Goal: Find contact information: Find contact information

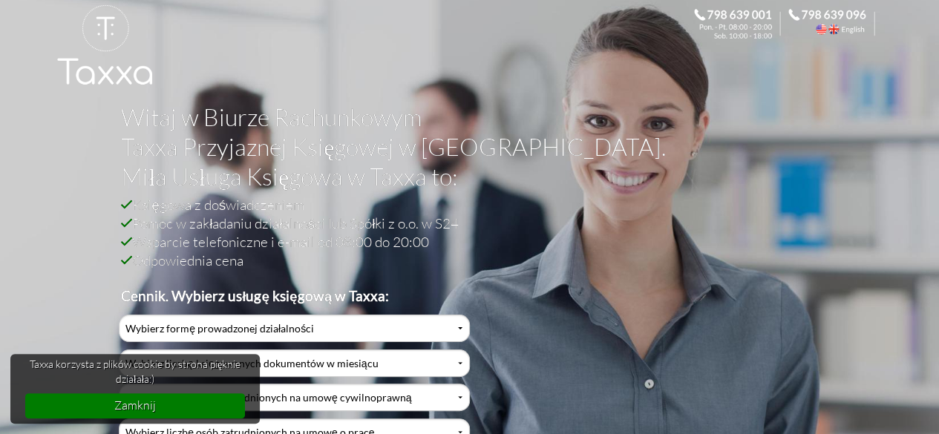
click at [595, 188] on h1 "Witaj w Biurze Rachunkowym Taxxa Przyjaznej Księgowej w [GEOGRAPHIC_DATA]. Miła…" at bounding box center [464, 148] width 687 height 93
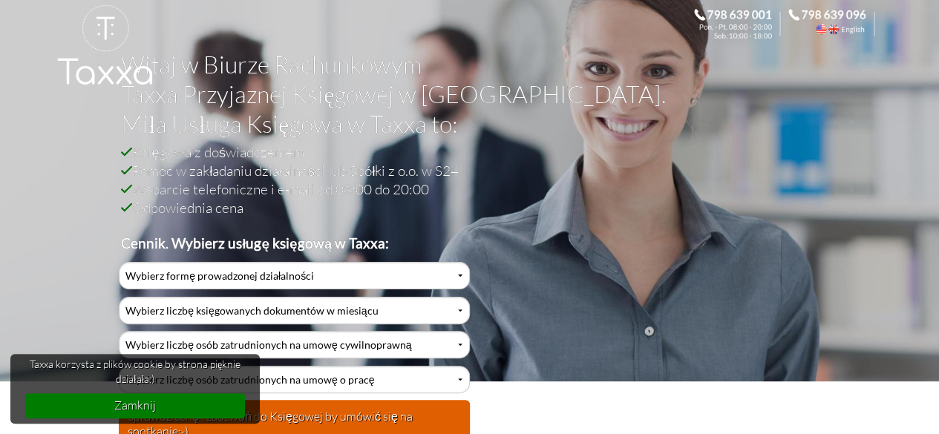
scroll to position [74, 0]
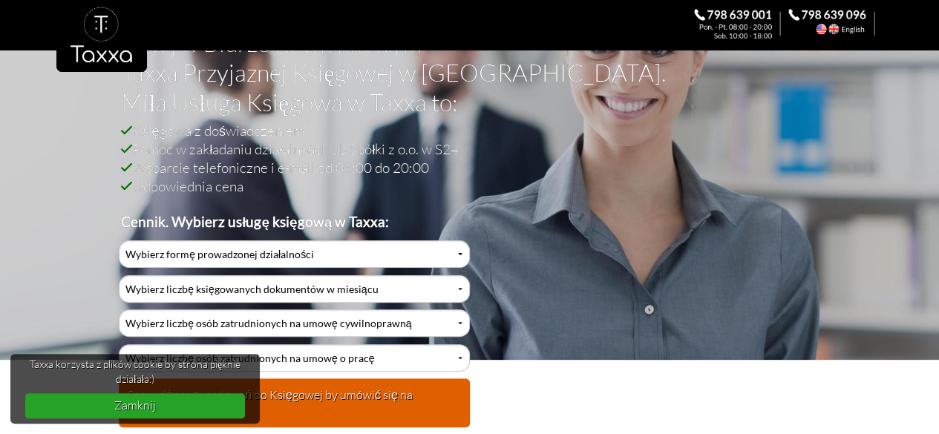
click at [129, 414] on link "Zamknij" at bounding box center [135, 405] width 220 height 24
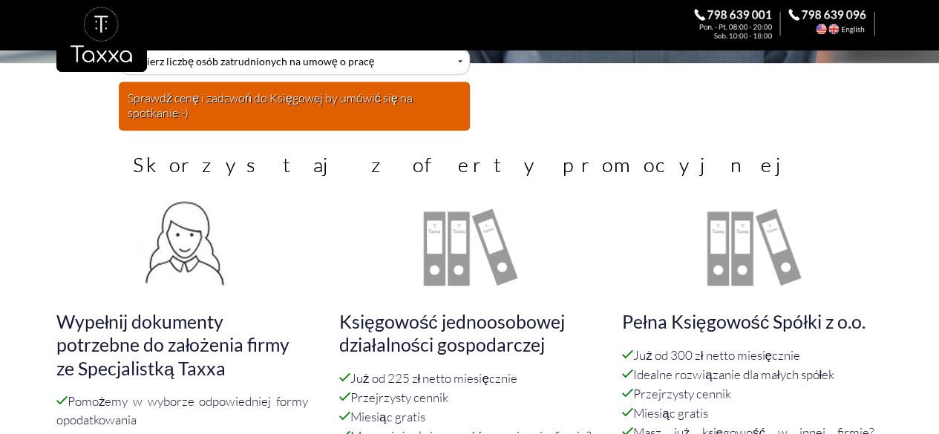
click at [585, 180] on td "Skorzystaj z oferty promocyjnej" at bounding box center [470, 165] width 742 height 46
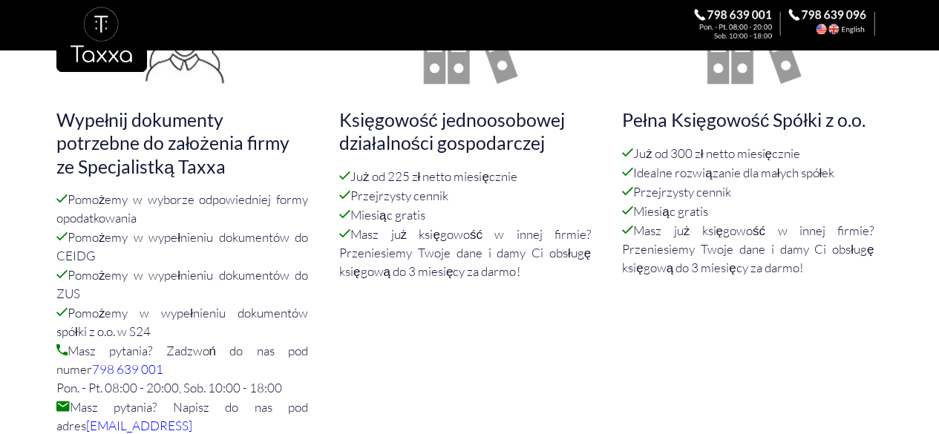
scroll to position [594, 0]
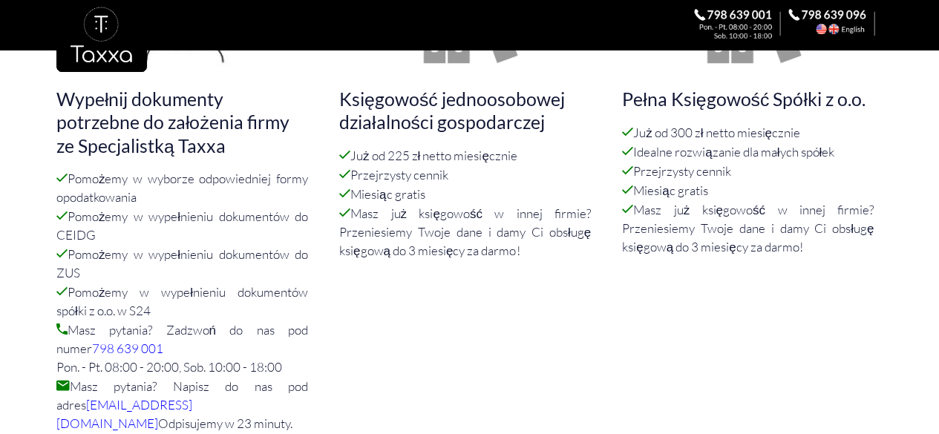
click at [585, 180] on p "Już od 225 zł netto miesięcznie Przejrzysty cennik Miesiąc gratis Masz już księ…" at bounding box center [469, 202] width 261 height 114
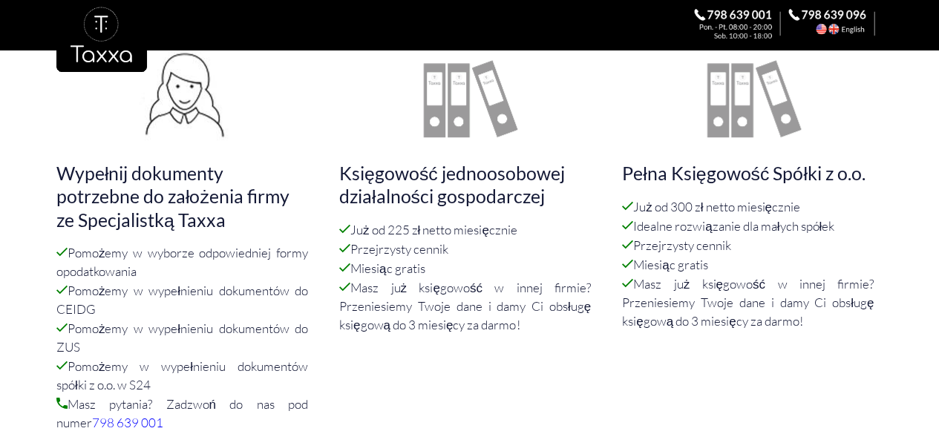
click at [586, 169] on h4 "Księgowość jednoosobowej działalności gospodarczej" at bounding box center [469, 186] width 261 height 48
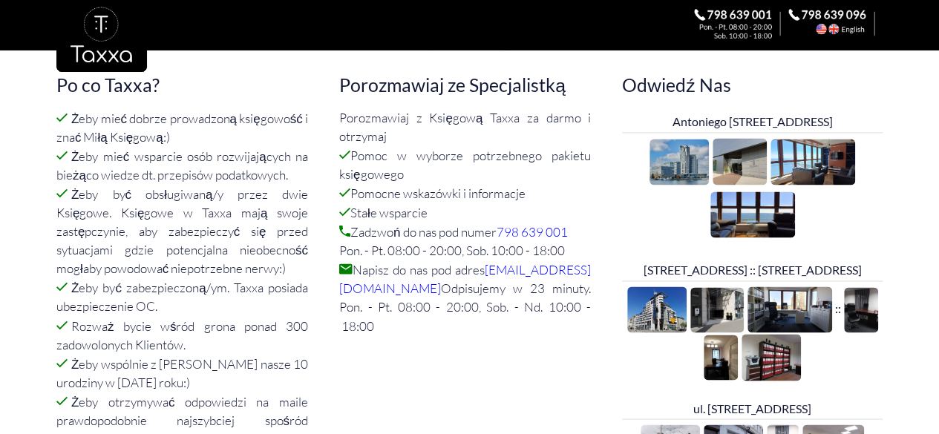
scroll to position [1113, 0]
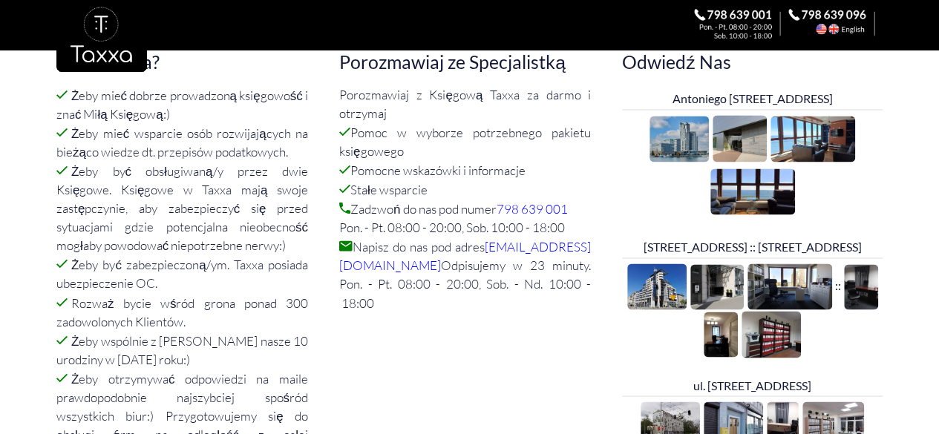
click at [586, 169] on p "Porozmawiaj z Księgową Taxxa za darmo i otrzymaj Pomoc w wyborze potrzebnego pa…" at bounding box center [469, 198] width 261 height 226
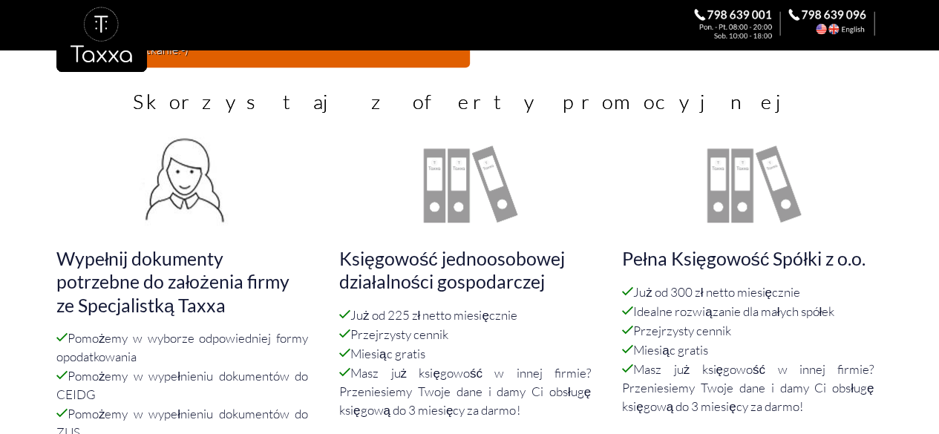
scroll to position [520, 0]
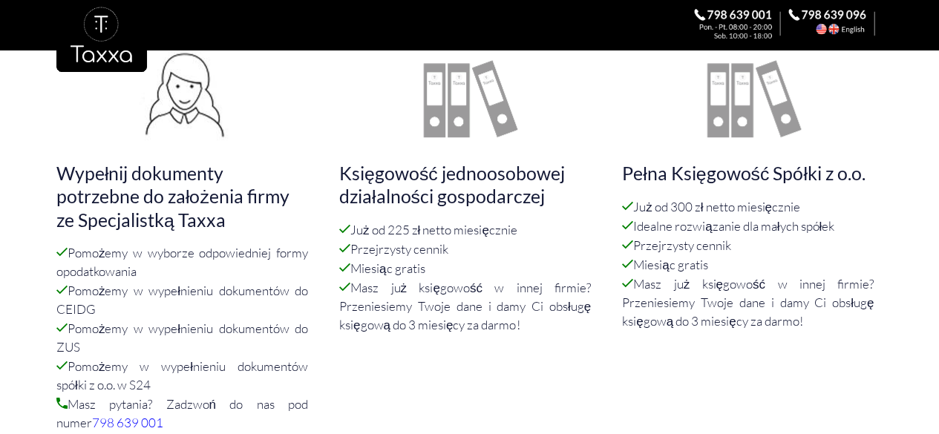
click at [606, 240] on div "Księgowość jednoosobowej działalności gospodarczej Już od 225 zł netto miesięcz…" at bounding box center [469, 194] width 283 height 310
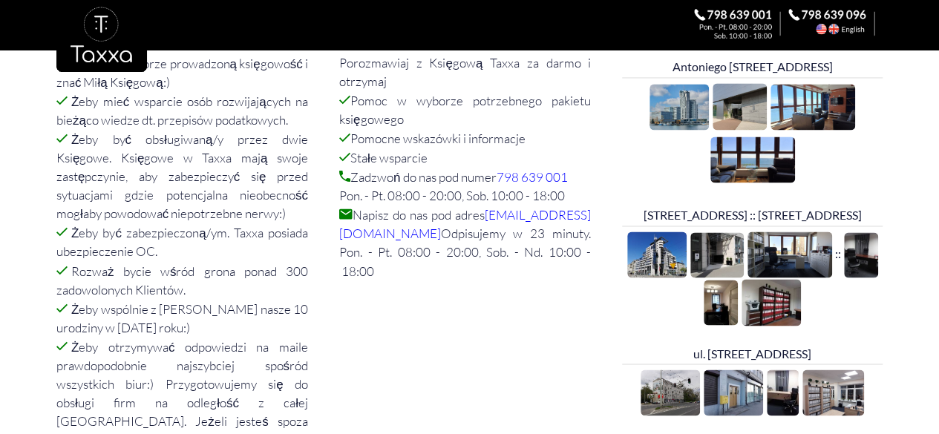
scroll to position [1113, 0]
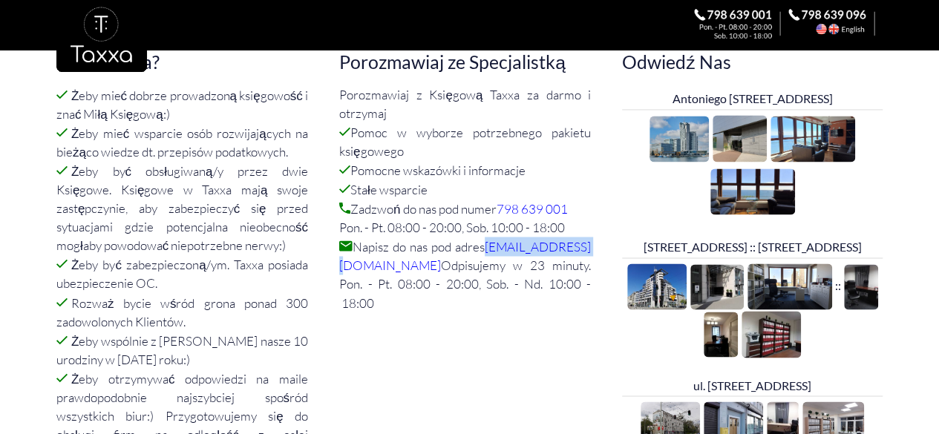
drag, startPoint x: 587, startPoint y: 225, endPoint x: 499, endPoint y: 231, distance: 88.5
click at [499, 231] on p "Porozmawiaj z Księgową Taxxa za darmo i otrzymaj Pomoc w wyborze potrzebnego pa…" at bounding box center [469, 198] width 261 height 226
copy link "[EMAIL_ADDRESS][DOMAIN_NAME]"
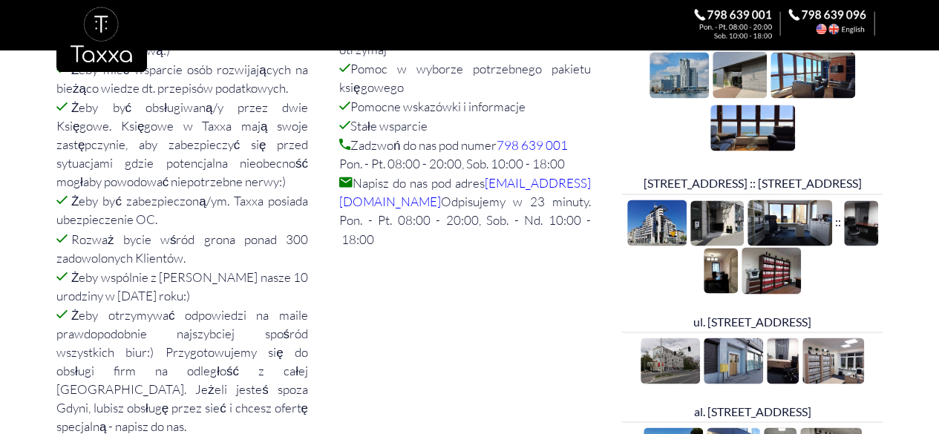
scroll to position [1113, 0]
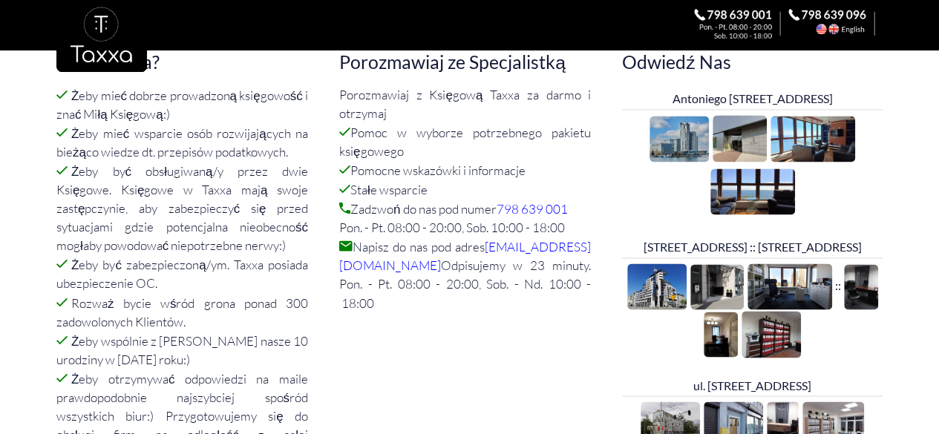
click at [534, 320] on div "Wypełnij dokumenty potrzebne do założenia firmy ze Specjalistką Taxxa Pomożemy …" at bounding box center [469, 24] width 826 height 1157
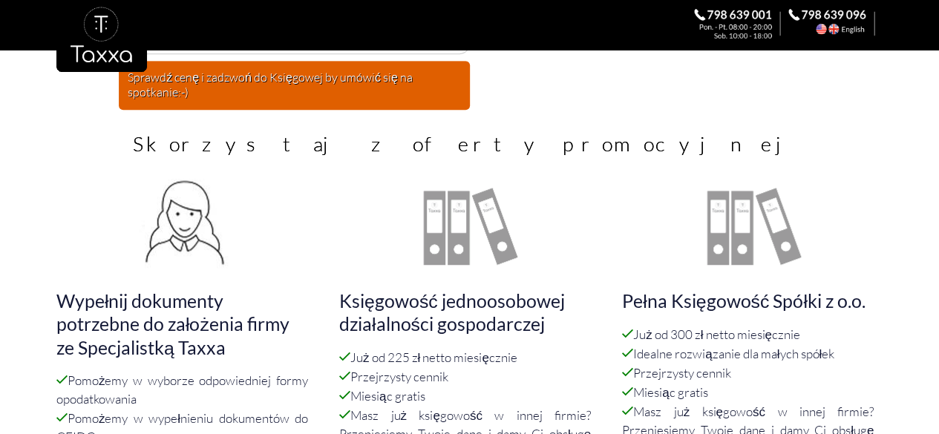
scroll to position [445, 0]
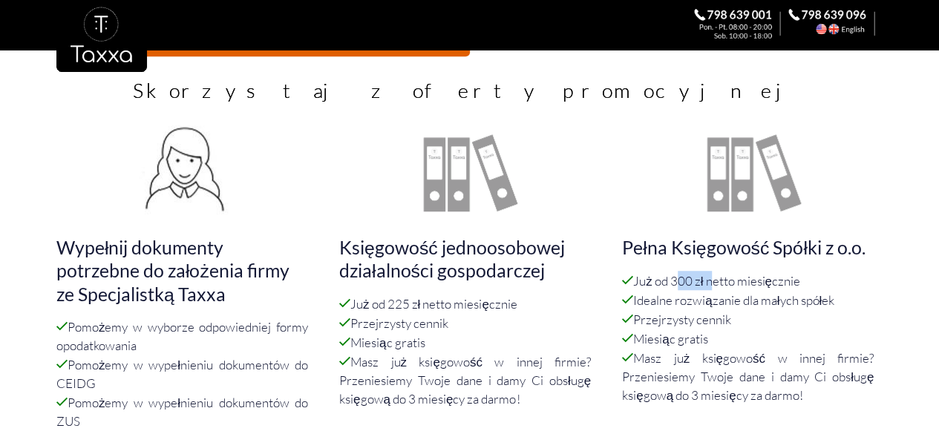
drag, startPoint x: 674, startPoint y: 278, endPoint x: 707, endPoint y: 280, distance: 33.4
click at [707, 280] on p "Już od 300 zł netto miesięcznie Idealne rozwiązanie dla małych spółek Przejrzys…" at bounding box center [752, 338] width 261 height 134
click at [721, 287] on p "Już od 300 zł netto miesięcznie Idealne rozwiązanie dla małych spółek Przejrzys…" at bounding box center [752, 338] width 261 height 134
click at [727, 293] on p "Już od 300 zł netto miesięcznie Idealne rozwiązanie dla małych spółek Przejrzys…" at bounding box center [752, 338] width 261 height 134
click at [733, 307] on p "Już od 300 zł netto miesięcznie Idealne rozwiązanie dla małych spółek Przejrzys…" at bounding box center [752, 338] width 261 height 134
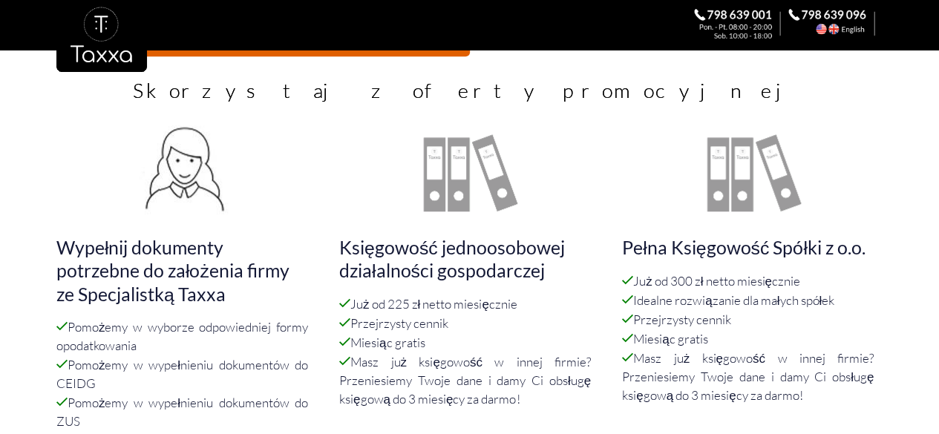
click at [719, 315] on p "Już od 300 zł netto miesięcznie Idealne rozwiązanie dla małych spółek Przejrzys…" at bounding box center [752, 338] width 261 height 134
click at [748, 321] on p "Już od 300 zł netto miesięcznie Idealne rozwiązanie dla małych spółek Przejrzys…" at bounding box center [752, 338] width 261 height 134
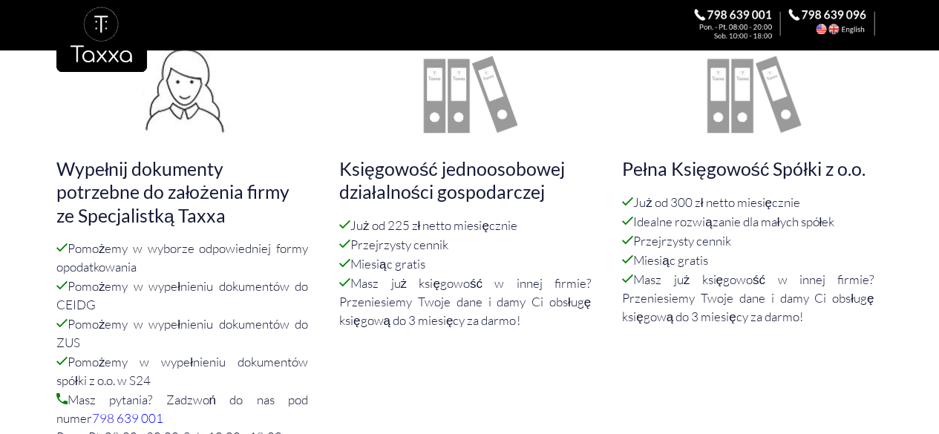
click at [836, 223] on p "Już od 300 zł netto miesięcznie Idealne rozwiązanie dla małych spółek Przejrzys…" at bounding box center [752, 259] width 261 height 134
click at [818, 235] on p "Już od 300 zł netto miesięcznie Idealne rozwiązanie dla małych spółek Przejrzys…" at bounding box center [752, 259] width 261 height 134
click at [555, 263] on p "Już od 225 zł netto miesięcznie Przejrzysty cennik Miesiąc gratis Masz już księ…" at bounding box center [469, 272] width 261 height 114
click at [604, 246] on div "Księgowość jednoosobowej działalności gospodarczej Już od 225 zł netto miesięcz…" at bounding box center [469, 190] width 283 height 310
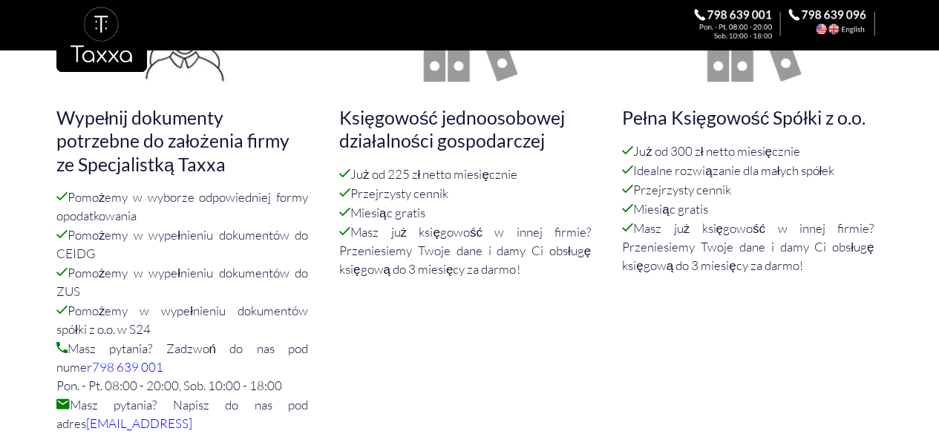
scroll to position [598, 0]
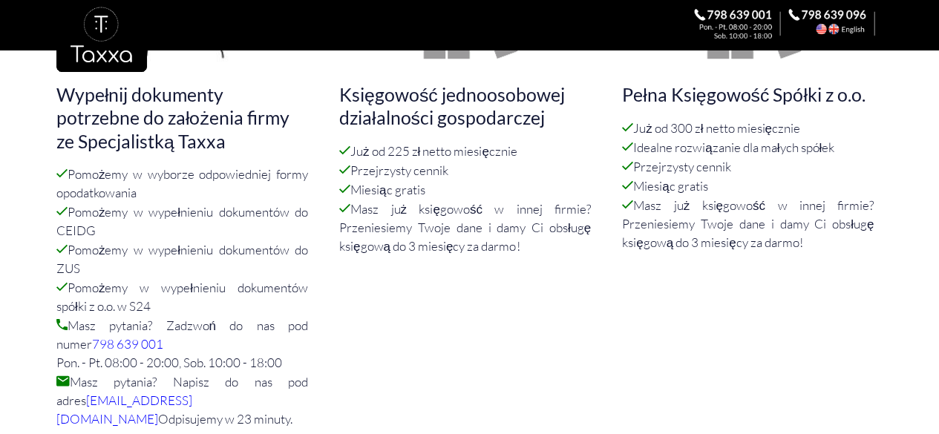
click at [610, 265] on div "Księgowość jednoosobowej działalności gospodarczej Już od 225 zł netto miesięcz…" at bounding box center [469, 116] width 283 height 310
click at [912, 91] on div at bounding box center [469, 53] width 939 height 106
drag, startPoint x: 802, startPoint y: 125, endPoint x: 674, endPoint y: 128, distance: 128.4
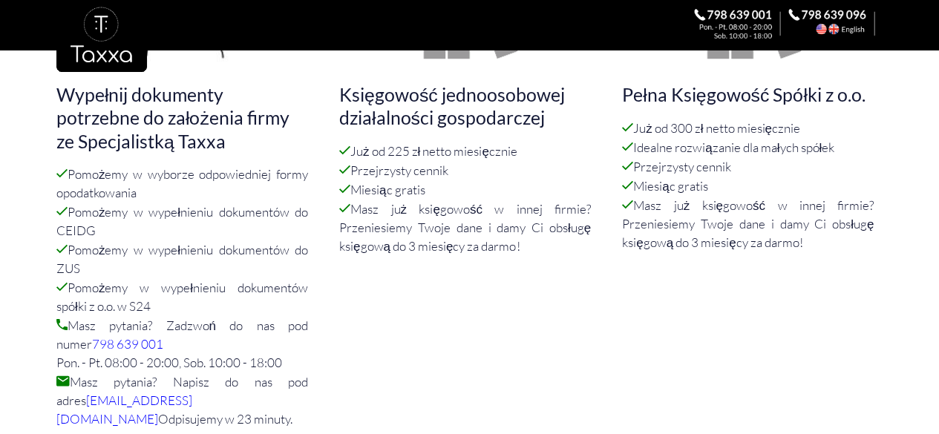
click at [674, 128] on p "Już od 300 zł netto miesięcznie Idealne rozwiązanie dla małych spółek Przejrzys…" at bounding box center [752, 185] width 261 height 134
click at [684, 132] on p "Już od 300 zł netto miesięcznie Idealne rozwiązanie dla małych spółek Przejrzys…" at bounding box center [752, 185] width 261 height 134
click at [681, 151] on p "Już od 300 zł netto miesięcznie Idealne rozwiązanie dla małych spółek Przejrzys…" at bounding box center [752, 185] width 261 height 134
click at [664, 185] on p "Już od 300 zł netto miesięcznie Idealne rozwiązanie dla małych spółek Przejrzys…" at bounding box center [752, 185] width 261 height 134
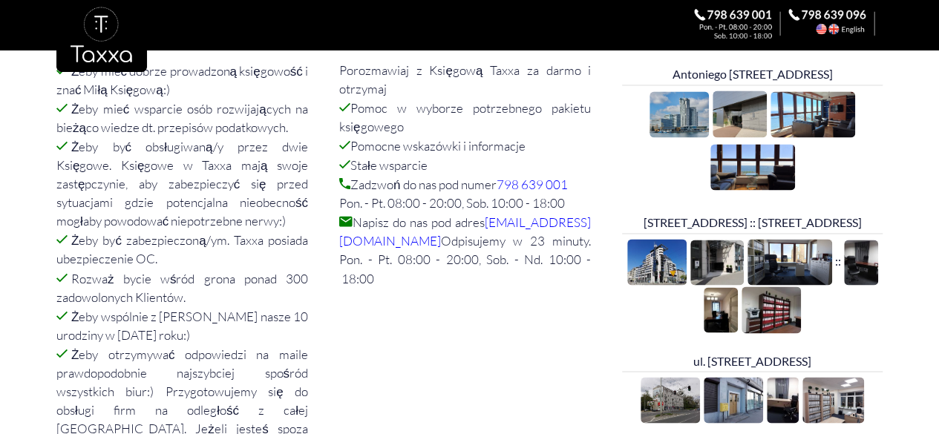
scroll to position [1102, 0]
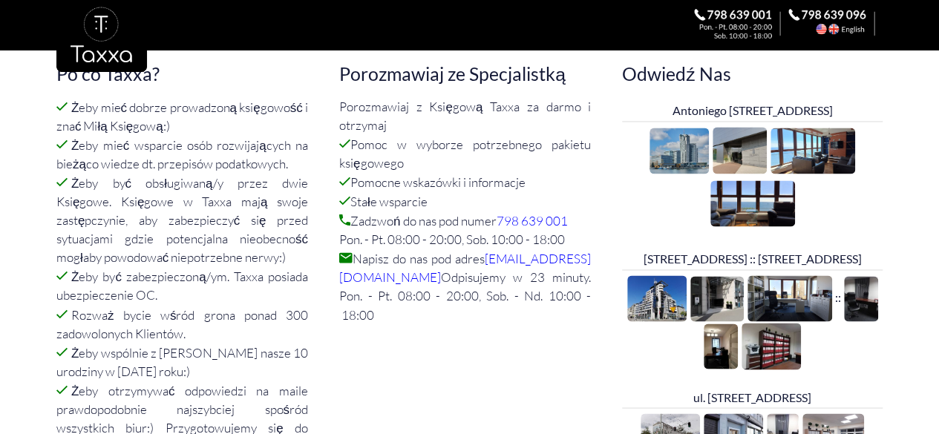
click at [506, 279] on p "Porozmawiaj z Księgową Taxxa za darmo i otrzymaj Pomoc w wyborze potrzebnego pa…" at bounding box center [469, 210] width 261 height 226
drag, startPoint x: 505, startPoint y: 278, endPoint x: 437, endPoint y: 276, distance: 68.3
click at [437, 276] on p "Porozmawiaj z Księgową Taxxa za darmo i otrzymaj Pomoc w wyborze potrzebnego pa…" at bounding box center [469, 210] width 261 height 226
click at [514, 276] on p "Porozmawiaj z Księgową Taxxa za darmo i otrzymaj Pomoc w wyborze potrzebnego pa…" at bounding box center [469, 210] width 261 height 226
drag, startPoint x: 507, startPoint y: 274, endPoint x: 416, endPoint y: 275, distance: 91.3
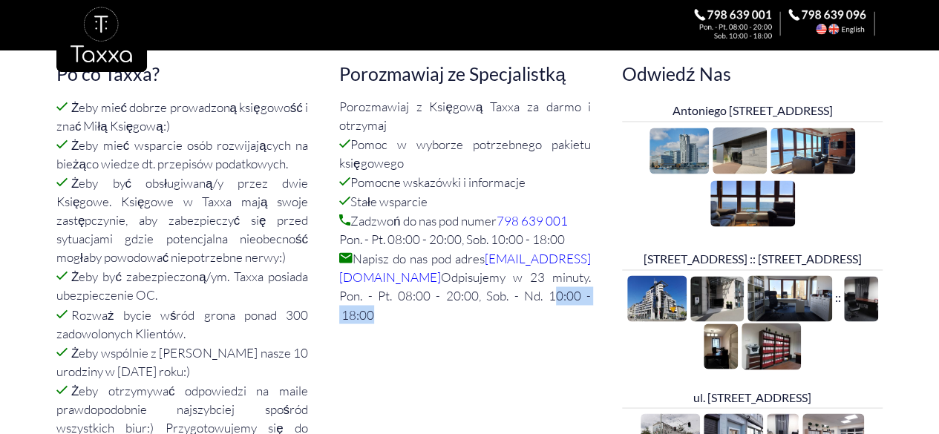
click at [416, 275] on p "Porozmawiaj z Księgową Taxxa za darmo i otrzymaj Pomoc w wyborze potrzebnego pa…" at bounding box center [469, 210] width 261 height 226
click at [441, 280] on p "Porozmawiaj z Księgową Taxxa za darmo i otrzymaj Pomoc w wyborze potrzebnego pa…" at bounding box center [469, 210] width 261 height 226
drag, startPoint x: 513, startPoint y: 278, endPoint x: 433, endPoint y: 277, distance: 79.4
click at [433, 277] on p "Porozmawiaj z Księgową Taxxa za darmo i otrzymaj Pomoc w wyborze potrzebnego pa…" at bounding box center [469, 210] width 261 height 226
click at [459, 300] on div "Porozmawiaj ze Specjalistką Porozmawiaj z Księgową Taxxa za darmo i otrzymaj Po…" at bounding box center [469, 139] width 283 height 399
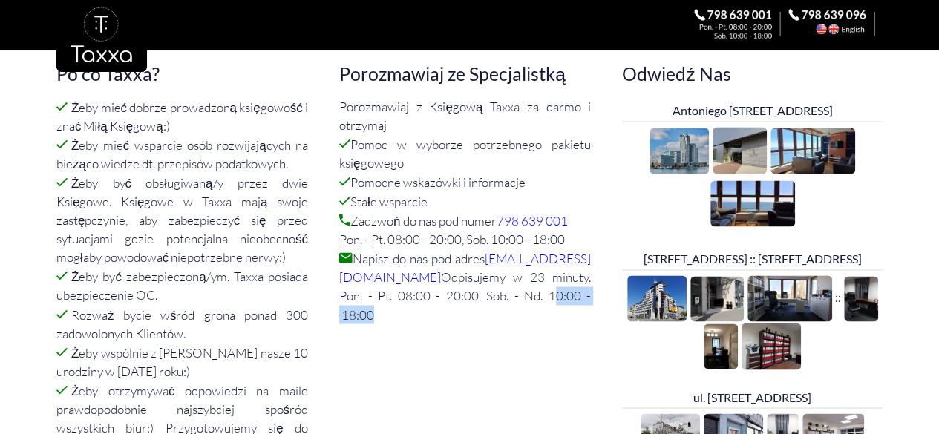
click at [488, 283] on p "Porozmawiaj z Księgową Taxxa za darmo i otrzymaj Pomoc w wyborze potrzebnego pa…" at bounding box center [469, 210] width 261 height 226
drag, startPoint x: 508, startPoint y: 278, endPoint x: 431, endPoint y: 284, distance: 77.4
click at [431, 284] on p "Porozmawiaj z Księgową Taxxa za darmo i otrzymaj Pomoc w wyborze potrzebnego pa…" at bounding box center [469, 210] width 261 height 226
click at [502, 285] on p "Porozmawiaj z Księgową Taxxa za darmo i otrzymaj Pomoc w wyborze potrzebnego pa…" at bounding box center [469, 210] width 261 height 226
drag, startPoint x: 510, startPoint y: 278, endPoint x: 435, endPoint y: 281, distance: 75.0
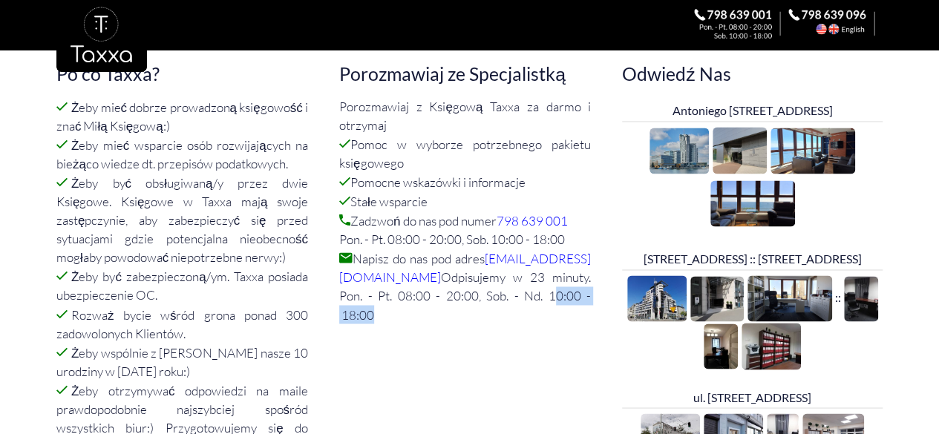
click at [435, 281] on p "Porozmawiaj z Księgową Taxxa za darmo i otrzymaj Pomoc w wyborze potrzebnego pa…" at bounding box center [469, 210] width 261 height 226
click at [475, 292] on div "Porozmawiaj ze Specjalistką Porozmawiaj z Księgową Taxxa za darmo i otrzymaj Po…" at bounding box center [469, 139] width 283 height 399
drag, startPoint x: 506, startPoint y: 278, endPoint x: 433, endPoint y: 279, distance: 72.7
click at [433, 279] on p "Porozmawiaj z Księgową Taxxa za darmo i otrzymaj Pomoc w wyborze potrzebnego pa…" at bounding box center [469, 210] width 261 height 226
click at [463, 287] on div "Porozmawiaj ze Specjalistką Porozmawiaj z Księgową Taxxa za darmo i otrzymaj Po…" at bounding box center [469, 139] width 283 height 399
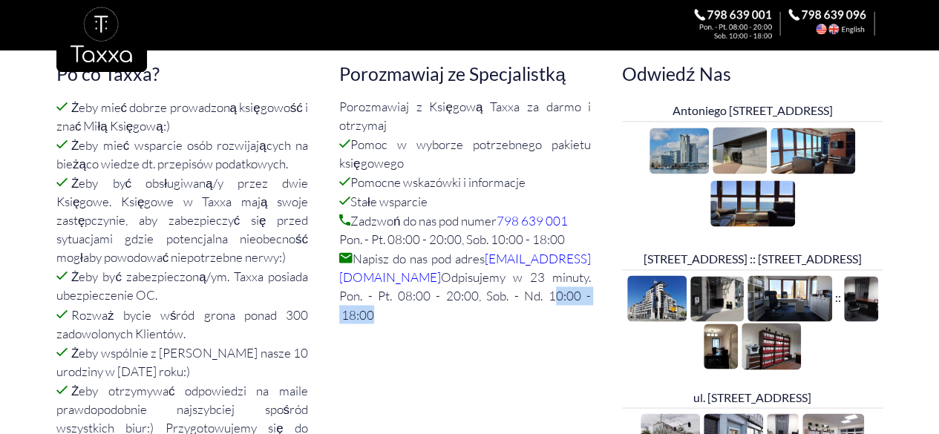
drag, startPoint x: 531, startPoint y: 278, endPoint x: 433, endPoint y: 277, distance: 98.0
click at [433, 277] on p "Porozmawiaj z Księgową Taxxa za darmo i otrzymaj Pomoc w wyborze potrzebnego pa…" at bounding box center [469, 210] width 261 height 226
click at [465, 281] on p "Porozmawiaj z Księgową Taxxa za darmo i otrzymaj Pomoc w wyborze potrzebnego pa…" at bounding box center [469, 210] width 261 height 226
drag, startPoint x: 506, startPoint y: 278, endPoint x: 436, endPoint y: 279, distance: 69.8
click at [436, 279] on p "Porozmawiaj z Księgową Taxxa za darmo i otrzymaj Pomoc w wyborze potrzebnego pa…" at bounding box center [469, 210] width 261 height 226
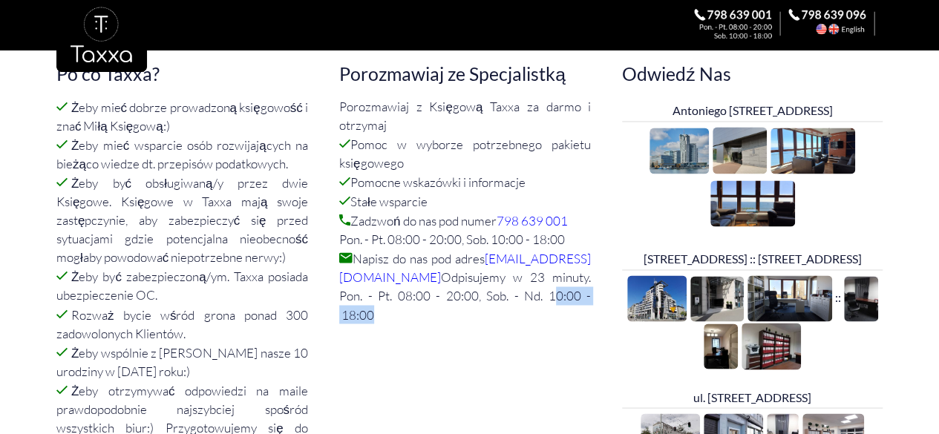
click at [453, 281] on p "Porozmawiaj z Księgową Taxxa za darmo i otrzymaj Pomoc w wyborze potrzebnego pa…" at bounding box center [469, 210] width 261 height 226
drag, startPoint x: 519, startPoint y: 280, endPoint x: 435, endPoint y: 283, distance: 83.9
click at [435, 283] on p "Porozmawiaj z Księgową Taxxa za darmo i otrzymaj Pomoc w wyborze potrzebnego pa…" at bounding box center [469, 210] width 261 height 226
click at [497, 276] on p "Porozmawiaj z Księgową Taxxa za darmo i otrzymaj Pomoc w wyborze potrzebnego pa…" at bounding box center [469, 210] width 261 height 226
drag, startPoint x: 511, startPoint y: 275, endPoint x: 431, endPoint y: 275, distance: 80.2
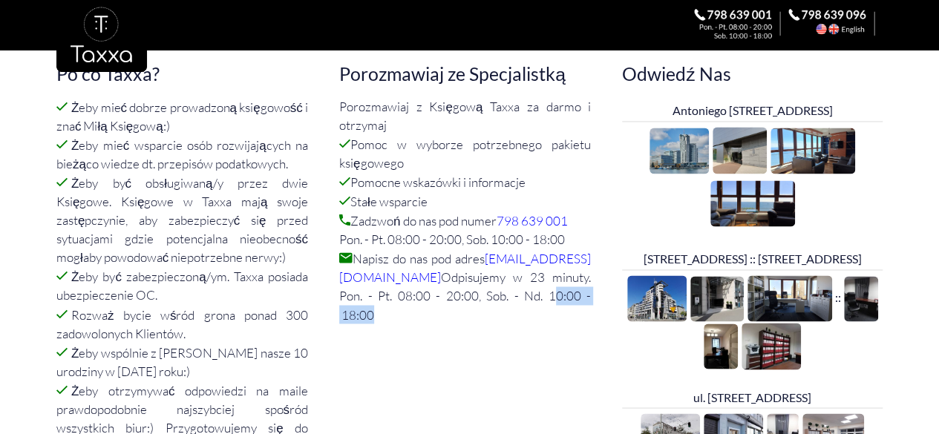
click at [431, 275] on p "Porozmawiaj z Księgową Taxxa za darmo i otrzymaj Pomoc w wyborze potrzebnego pa…" at bounding box center [469, 210] width 261 height 226
click at [459, 277] on p "Porozmawiaj z Księgową Taxxa za darmo i otrzymaj Pomoc w wyborze potrzebnego pa…" at bounding box center [469, 210] width 261 height 226
drag, startPoint x: 515, startPoint y: 277, endPoint x: 434, endPoint y: 276, distance: 80.9
click at [434, 276] on p "Porozmawiaj z Księgową Taxxa za darmo i otrzymaj Pomoc w wyborze potrzebnego pa…" at bounding box center [469, 210] width 261 height 226
click at [458, 276] on p "Porozmawiaj z Księgową Taxxa za darmo i otrzymaj Pomoc w wyborze potrzebnego pa…" at bounding box center [469, 210] width 261 height 226
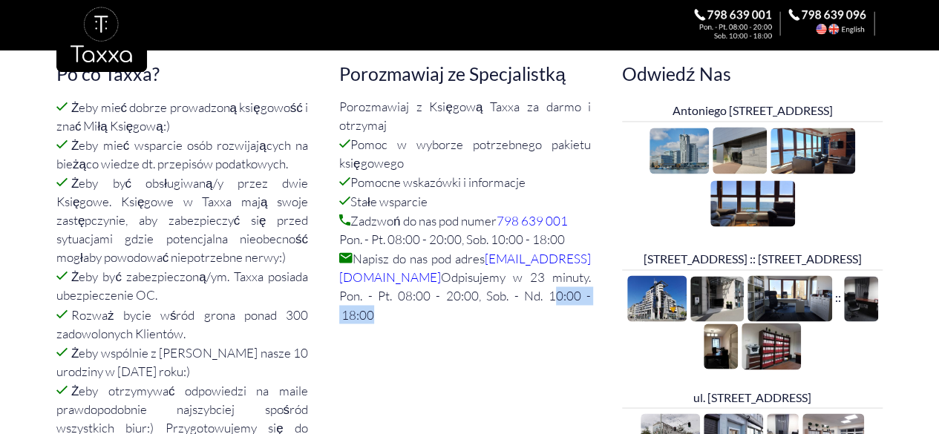
drag, startPoint x: 511, startPoint y: 276, endPoint x: 436, endPoint y: 278, distance: 74.3
click at [436, 278] on p "Porozmawiaj z Księgową Taxxa za darmo i otrzymaj Pomoc w wyborze potrzebnego pa…" at bounding box center [469, 210] width 261 height 226
click at [440, 293] on div "Porozmawiaj ze Specjalistką Porozmawiaj z Księgową Taxxa za darmo i otrzymaj Po…" at bounding box center [469, 139] width 283 height 399
drag, startPoint x: 509, startPoint y: 279, endPoint x: 431, endPoint y: 275, distance: 78.8
click at [431, 275] on p "Porozmawiaj z Księgową Taxxa za darmo i otrzymaj Pomoc w wyborze potrzebnego pa…" at bounding box center [469, 210] width 261 height 226
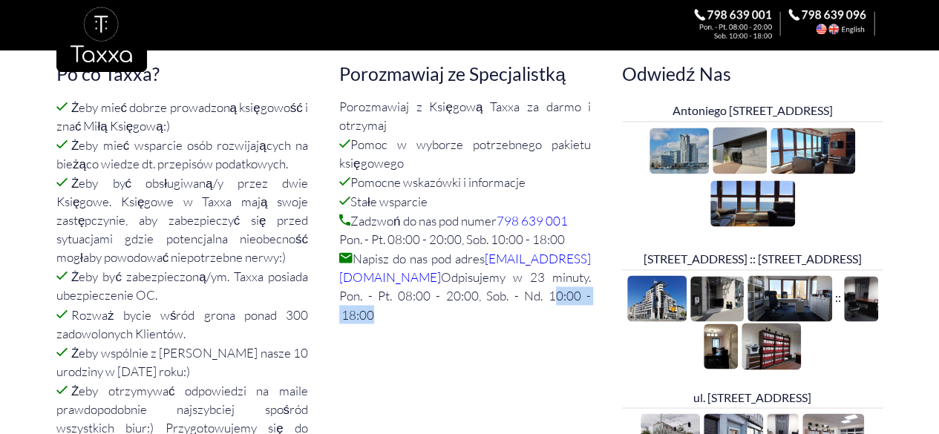
click at [492, 295] on div "Porozmawiaj ze Specjalistką Porozmawiaj z Księgową Taxxa za darmo i otrzymaj Po…" at bounding box center [469, 139] width 283 height 399
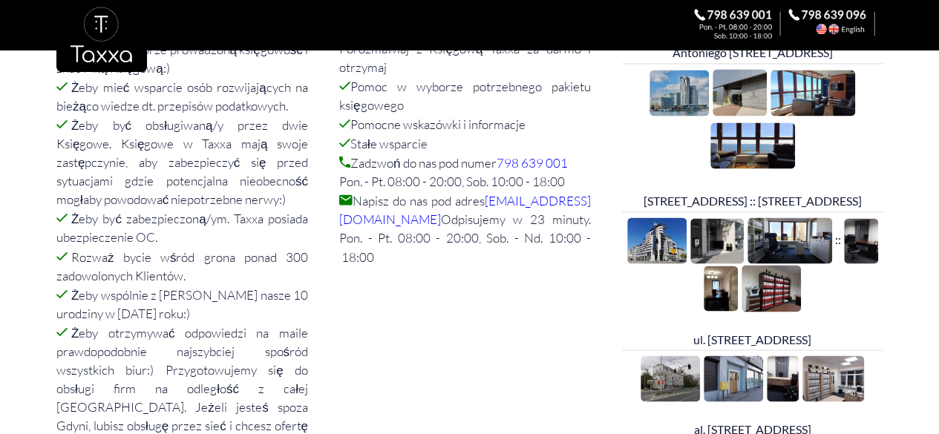
scroll to position [1176, 0]
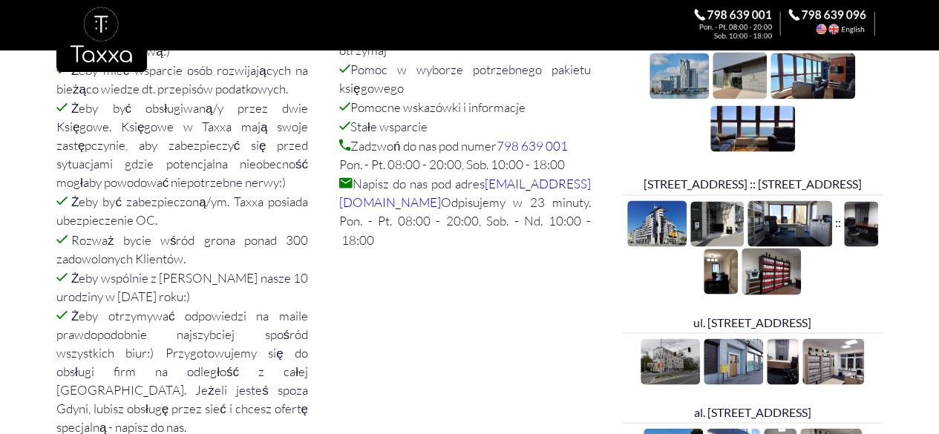
drag, startPoint x: 521, startPoint y: 209, endPoint x: 435, endPoint y: 201, distance: 86.4
click at [435, 201] on p "Porozmawiaj z Księgową Taxxa za darmo i otrzymaj Pomoc w wyborze potrzebnego pa…" at bounding box center [469, 135] width 261 height 226
click at [461, 215] on div "Porozmawiaj ze Specjalistką Porozmawiaj z Księgową Taxxa za darmo i otrzymaj Po…" at bounding box center [469, 64] width 283 height 399
drag, startPoint x: 504, startPoint y: 201, endPoint x: 434, endPoint y: 201, distance: 69.8
click at [434, 201] on p "Porozmawiaj z Księgową Taxxa za darmo i otrzymaj Pomoc w wyborze potrzebnego pa…" at bounding box center [469, 135] width 261 height 226
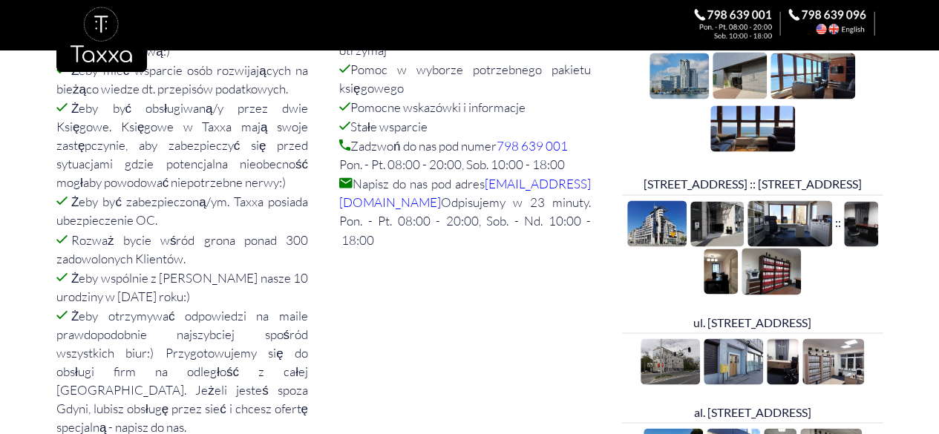
click at [453, 215] on div "Porozmawiaj ze Specjalistką Porozmawiaj z Księgową Taxxa za darmo i otrzymaj Po…" at bounding box center [469, 64] width 283 height 399
drag, startPoint x: 519, startPoint y: 196, endPoint x: 433, endPoint y: 198, distance: 85.4
click at [433, 198] on p "Porozmawiaj z Księgową Taxxa za darmo i otrzymaj Pomoc w wyborze potrzebnego pa…" at bounding box center [469, 135] width 261 height 226
click at [457, 204] on p "Porozmawiaj z Księgową Taxxa za darmo i otrzymaj Pomoc w wyborze potrzebnego pa…" at bounding box center [469, 135] width 261 height 226
drag, startPoint x: 506, startPoint y: 204, endPoint x: 434, endPoint y: 207, distance: 72.1
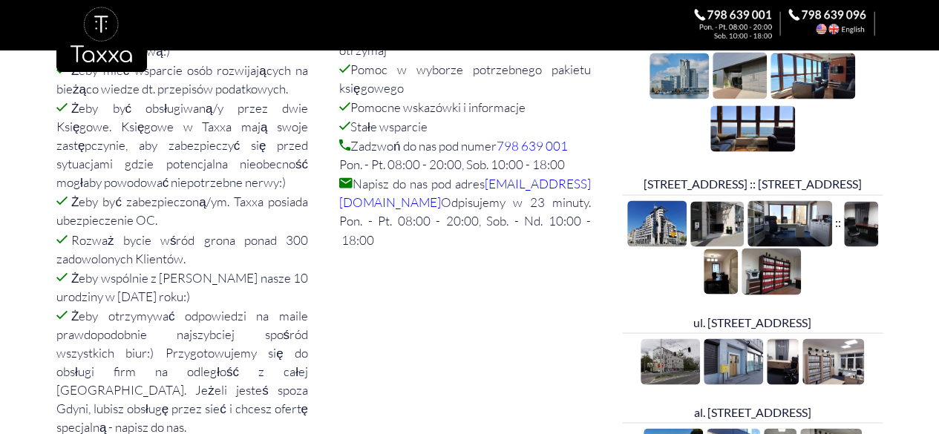
click at [434, 207] on p "Porozmawiaj z Księgową Taxxa za darmo i otrzymaj Pomoc w wyborze potrzebnego pa…" at bounding box center [469, 135] width 261 height 226
click at [450, 225] on div "Porozmawiaj ze Specjalistką Porozmawiaj z Księgową Taxxa za darmo i otrzymaj Po…" at bounding box center [469, 64] width 283 height 399
drag, startPoint x: 513, startPoint y: 200, endPoint x: 432, endPoint y: 200, distance: 80.9
click at [432, 200] on p "Porozmawiaj z Księgową Taxxa za darmo i otrzymaj Pomoc w wyborze potrzebnego pa…" at bounding box center [469, 135] width 261 height 226
click at [449, 225] on div "Porozmawiaj ze Specjalistką Porozmawiaj z Księgową Taxxa za darmo i otrzymaj Po…" at bounding box center [469, 64] width 283 height 399
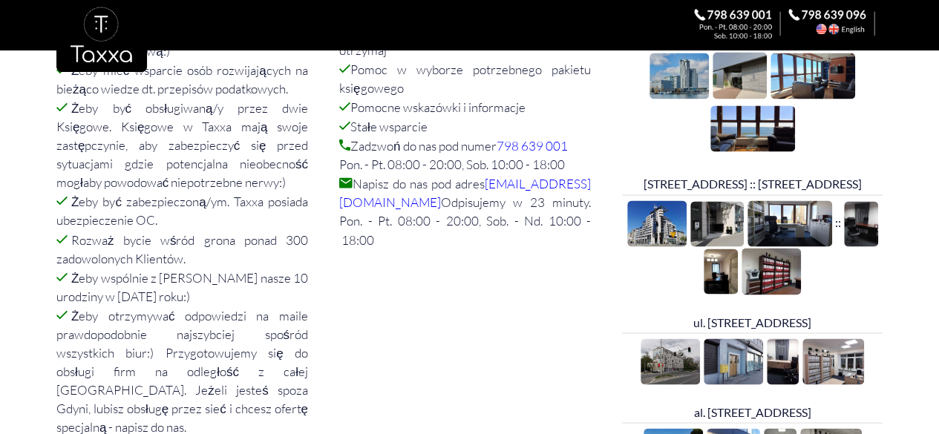
click at [558, 220] on div "Porozmawiaj ze Specjalistką Porozmawiaj z Księgową Taxxa za darmo i otrzymaj Po…" at bounding box center [469, 64] width 283 height 399
drag, startPoint x: 598, startPoint y: 168, endPoint x: 499, endPoint y: 163, distance: 98.9
click at [499, 163] on p "Porozmawiaj z Księgową Taxxa za darmo i otrzymaj Pomoc w wyborze potrzebnego pa…" at bounding box center [469, 135] width 261 height 226
copy link "[EMAIL_ADDRESS][DOMAIN_NAME]"
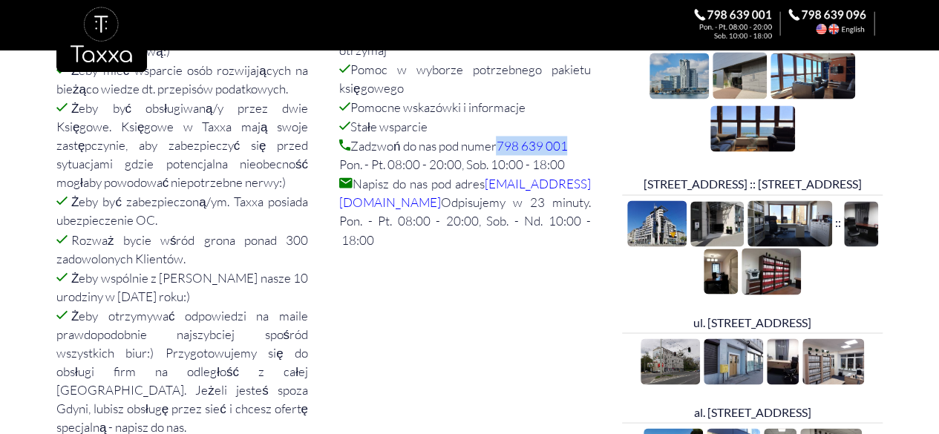
drag, startPoint x: 576, startPoint y: 127, endPoint x: 505, endPoint y: 127, distance: 71.3
click at [505, 127] on p "Porozmawiaj z Księgową Taxxa za darmo i otrzymaj Pomoc w wyborze potrzebnego pa…" at bounding box center [469, 135] width 261 height 226
copy link "798 639 001"
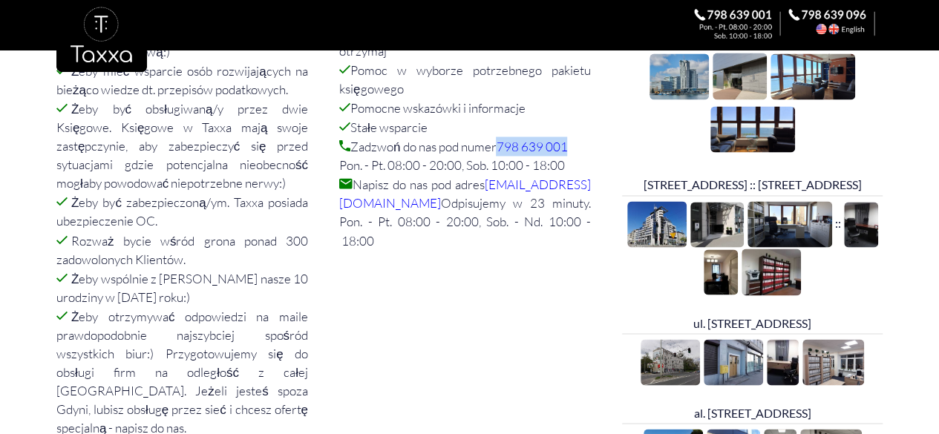
scroll to position [805, 0]
